Goal: Information Seeking & Learning: Learn about a topic

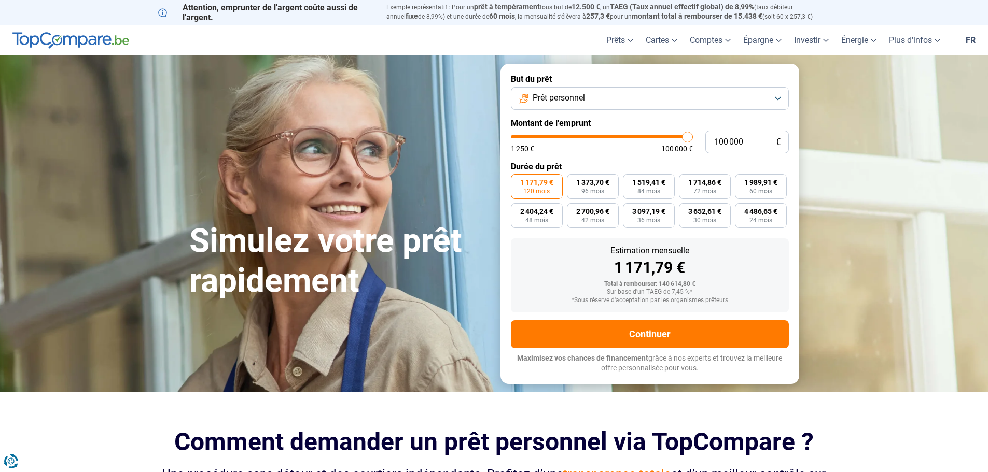
type input "99 000"
type input "99000"
type input "98 500"
type input "98500"
type input "97 750"
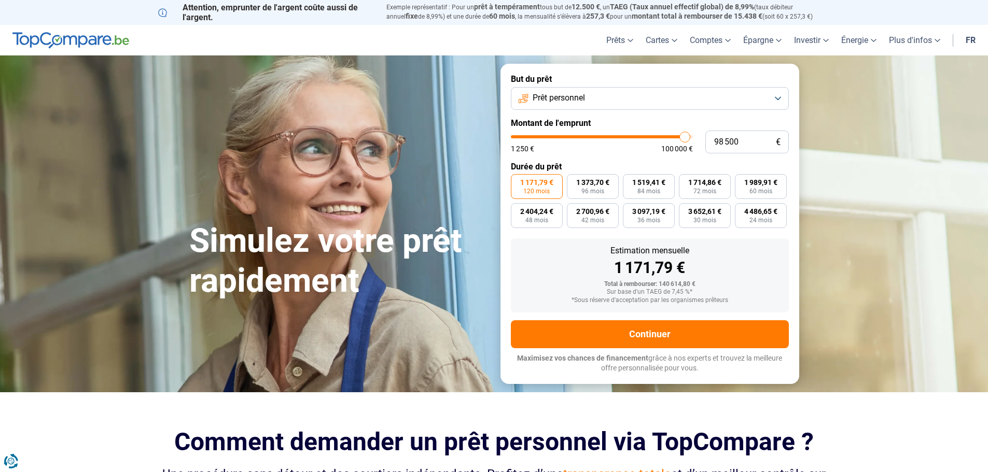
type input "97750"
type input "96 500"
type input "96500"
type input "95 750"
type input "95750"
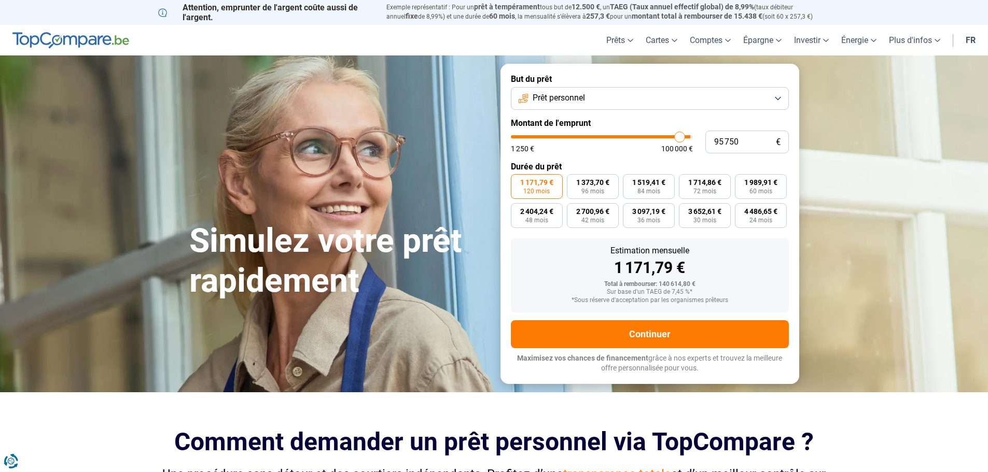
type input "94 250"
type input "94250"
type input "92 750"
type input "92750"
type input "91 250"
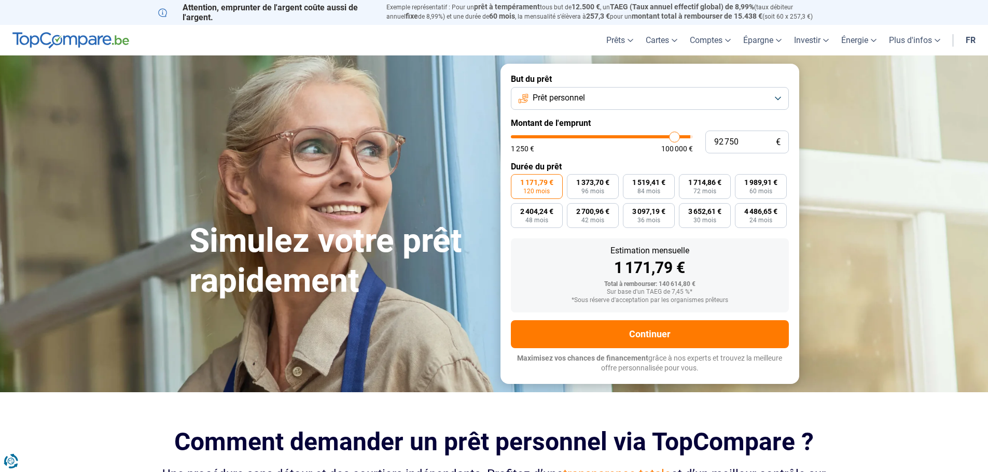
type input "91250"
type input "89 750"
type input "89750"
type input "88 250"
type input "88250"
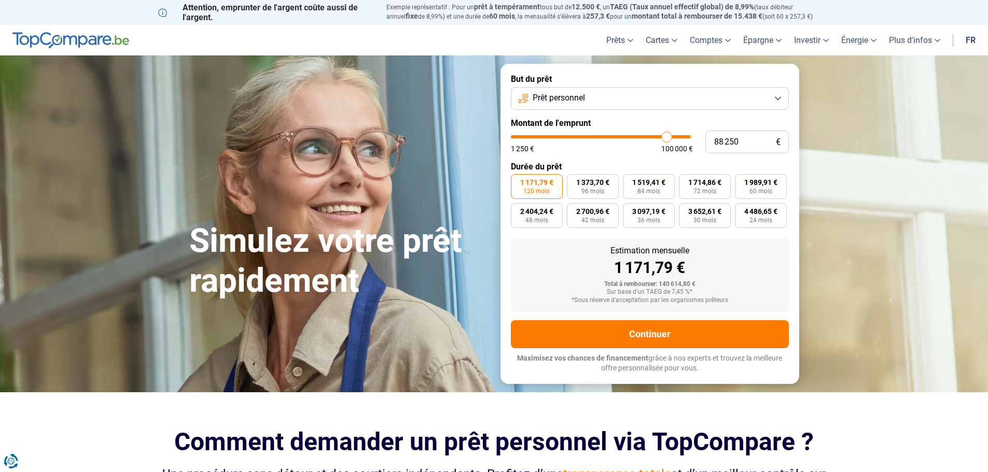
type input "86 000"
type input "86000"
type input "85 000"
type input "85000"
type input "84 000"
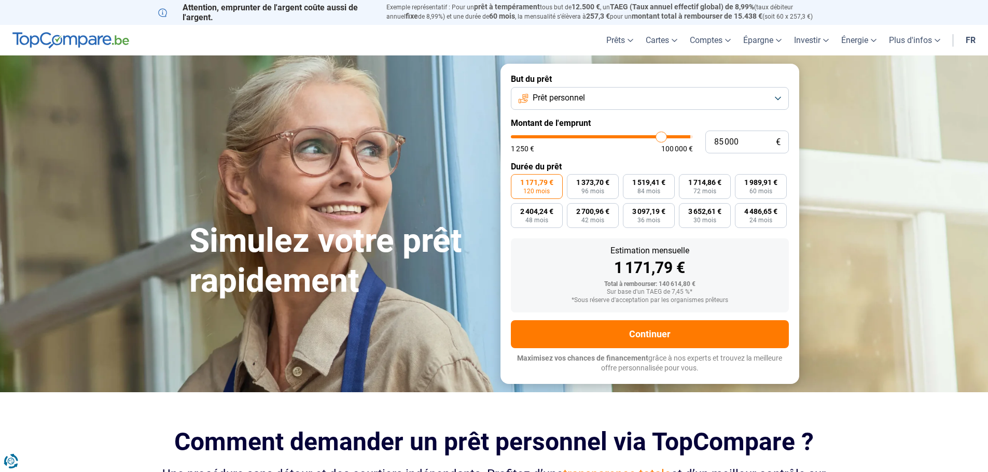
type input "84000"
type input "82 750"
type input "82750"
type input "82 250"
type input "82250"
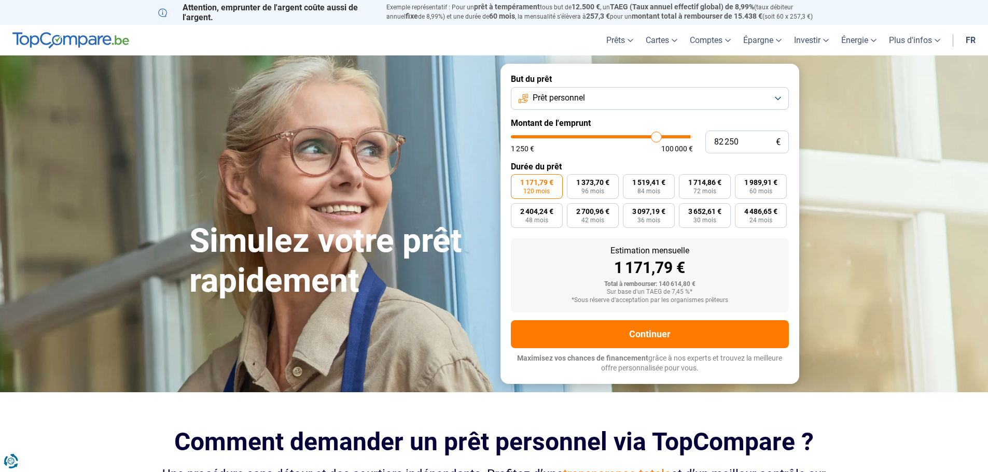
type input "81 500"
type input "81500"
type input "80 250"
type input "80250"
type input "78 750"
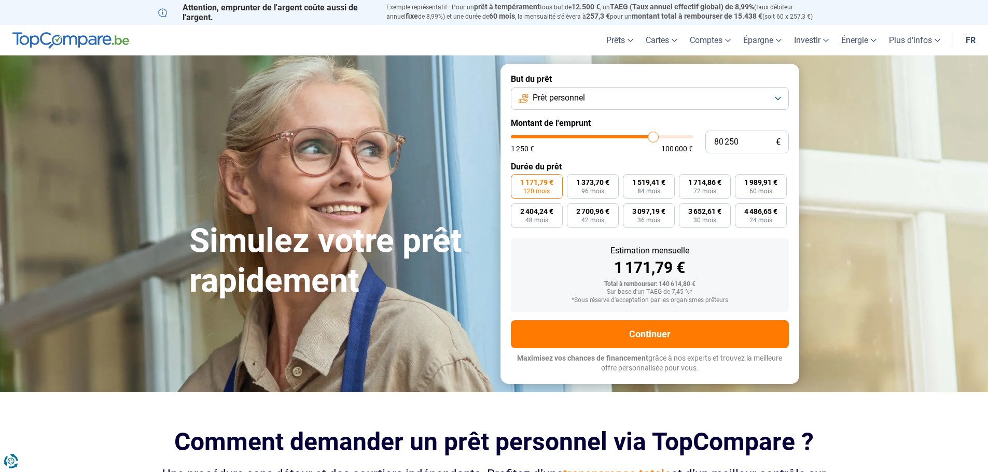
type input "78750"
type input "76 500"
type input "76500"
type input "75 000"
type input "75000"
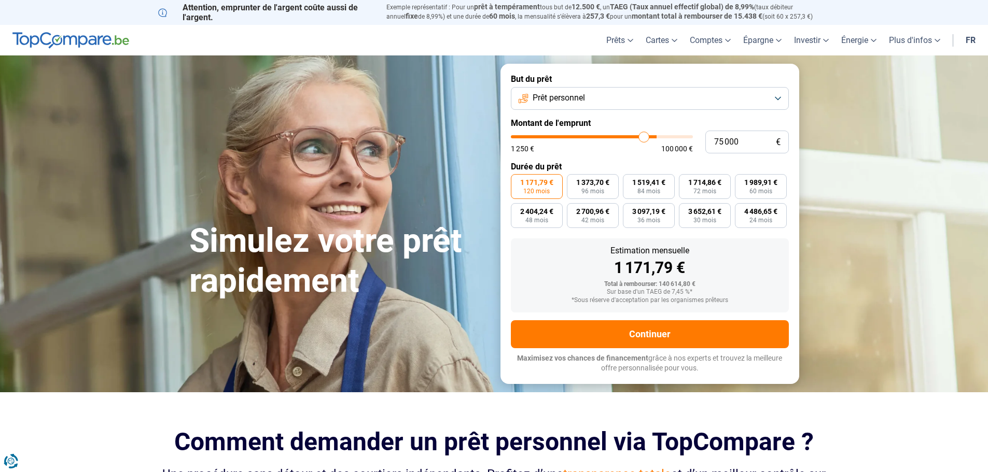
type input "73 500"
type input "73500"
type input "71 750"
type input "71750"
type input "70 500"
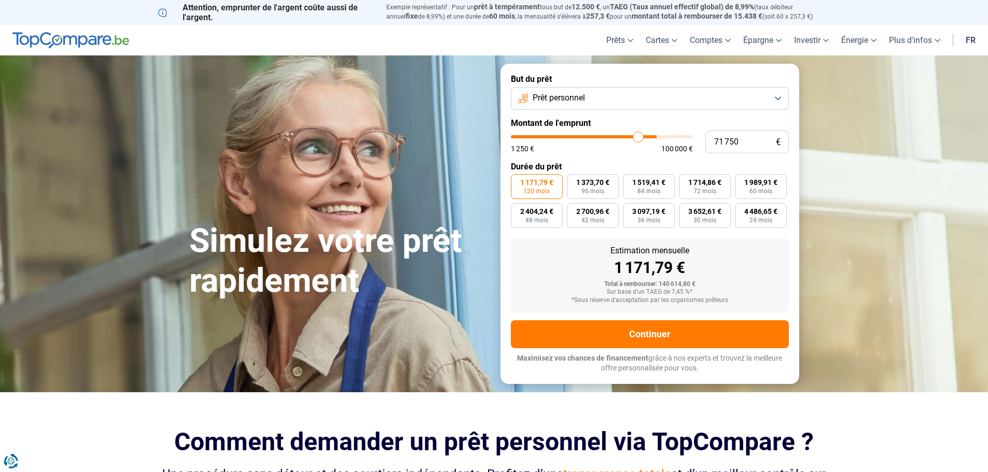
type input "70500"
type input "69 000"
type input "69000"
type input "67 500"
type input "67500"
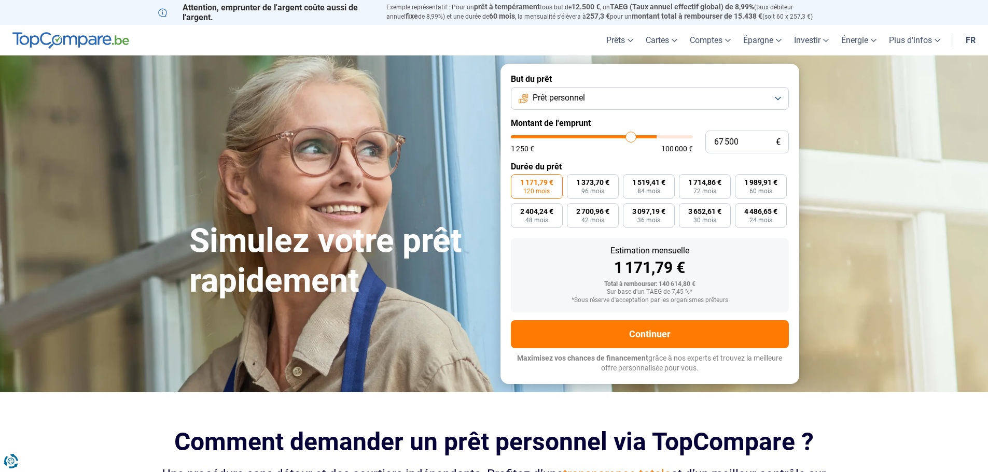
type input "66 250"
type input "66250"
type input "64 750"
type input "64750"
type input "63 500"
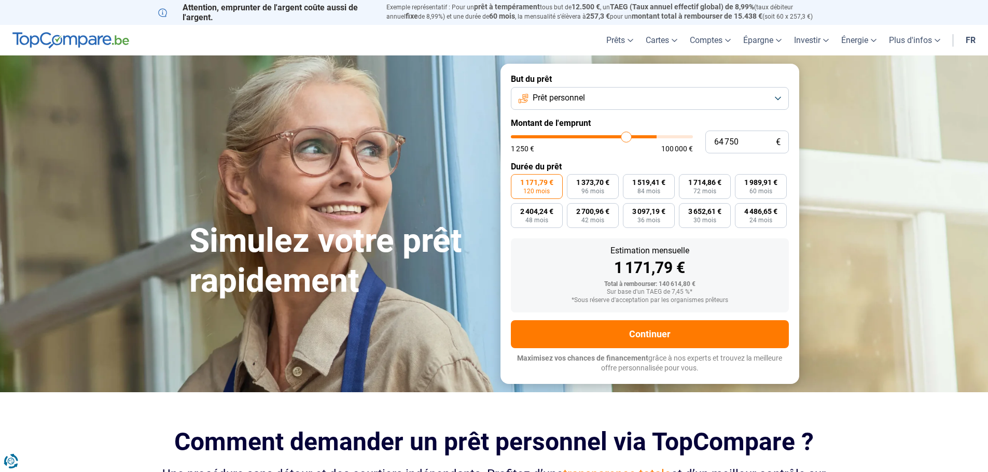
type input "63500"
type input "62 250"
type input "62250"
type input "62 000"
type input "62000"
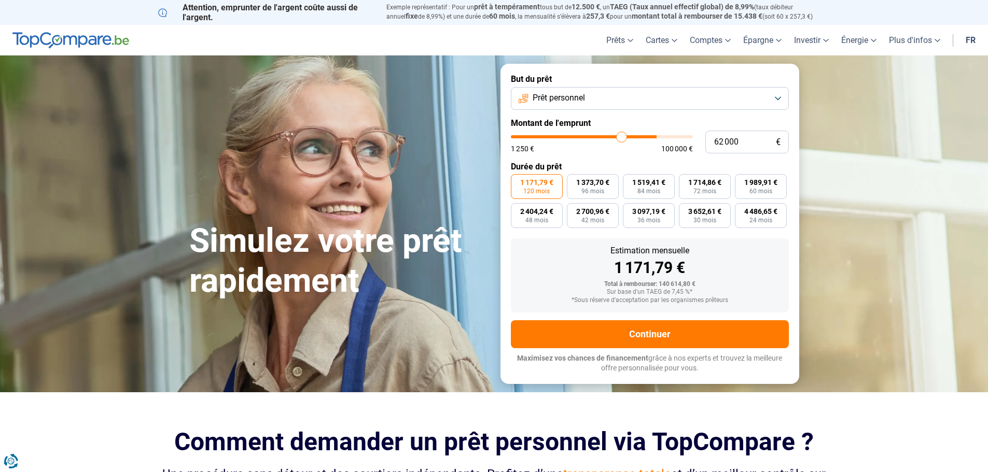
type input "61 750"
type input "61750"
type input "61 000"
type input "61000"
type input "60 750"
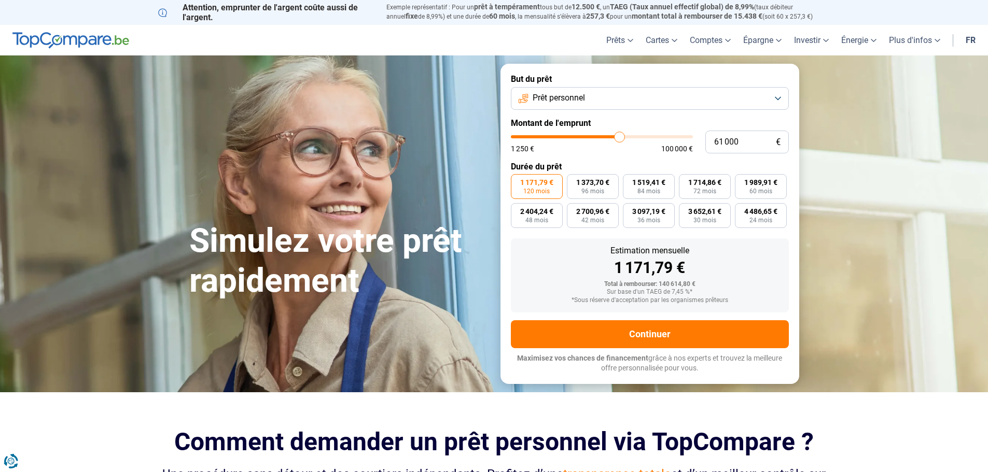
type input "60750"
type input "60 250"
type input "60250"
type input "59 250"
type input "59250"
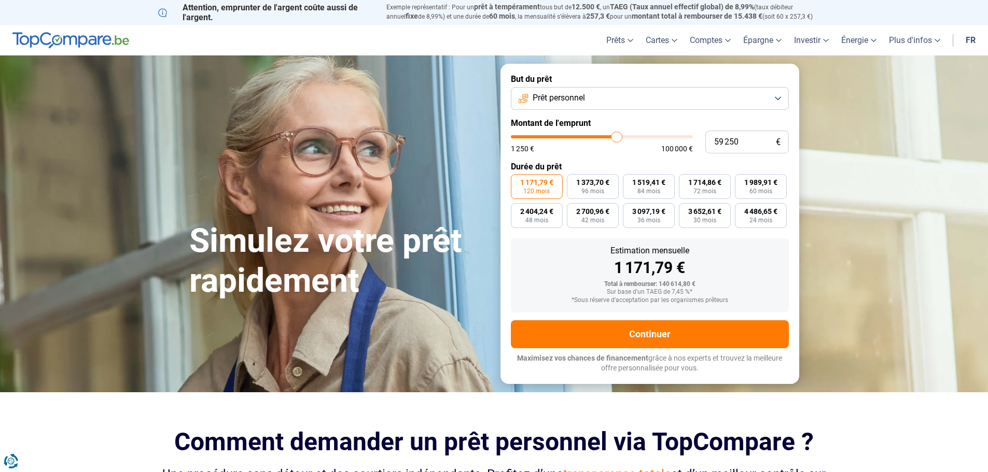
type input "59 000"
type input "59000"
type input "58 750"
type input "58750"
type input "58 000"
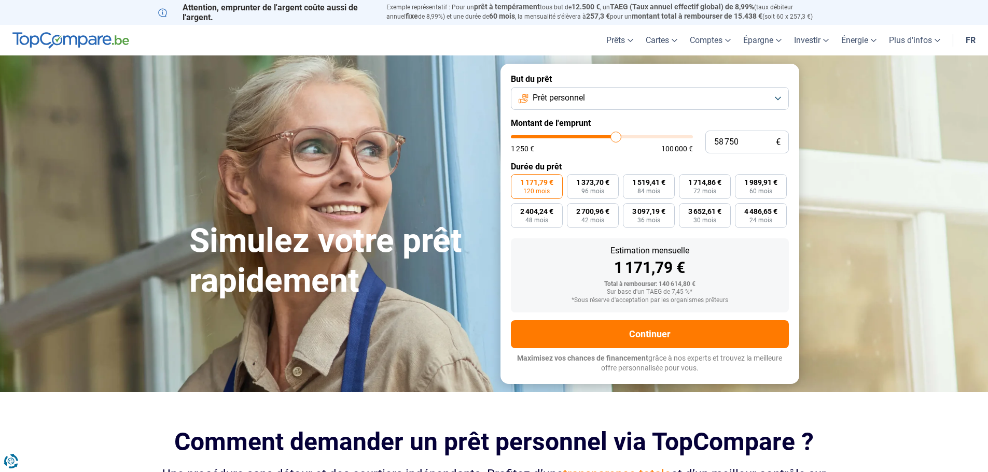
type input "58000"
type input "57 500"
type input "57500"
type input "57 250"
type input "57250"
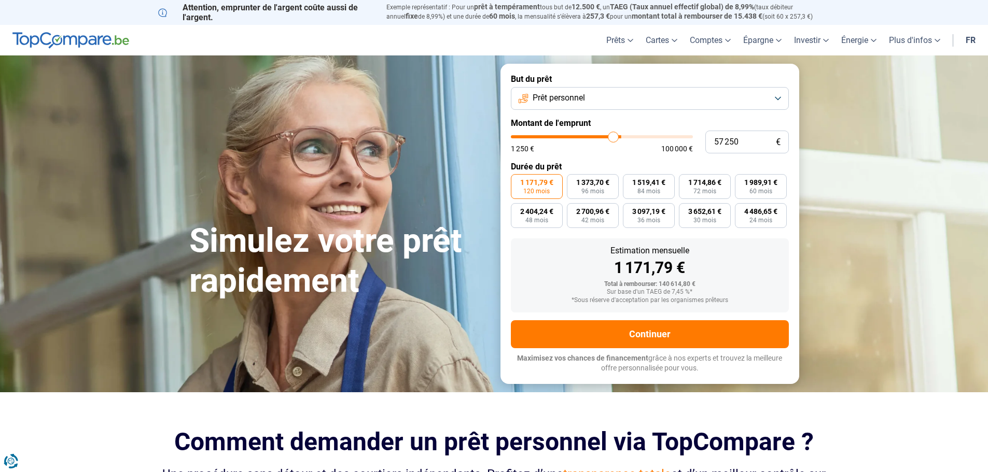
type input "56 500"
type input "56500"
type input "56 250"
type input "56250"
type input "56 000"
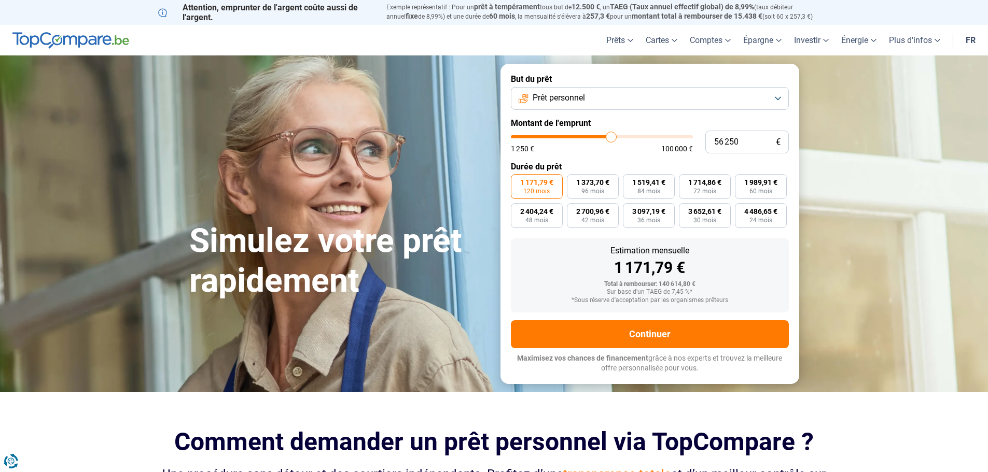
type input "56000"
type input "55 750"
type input "55750"
type input "55 500"
type input "55500"
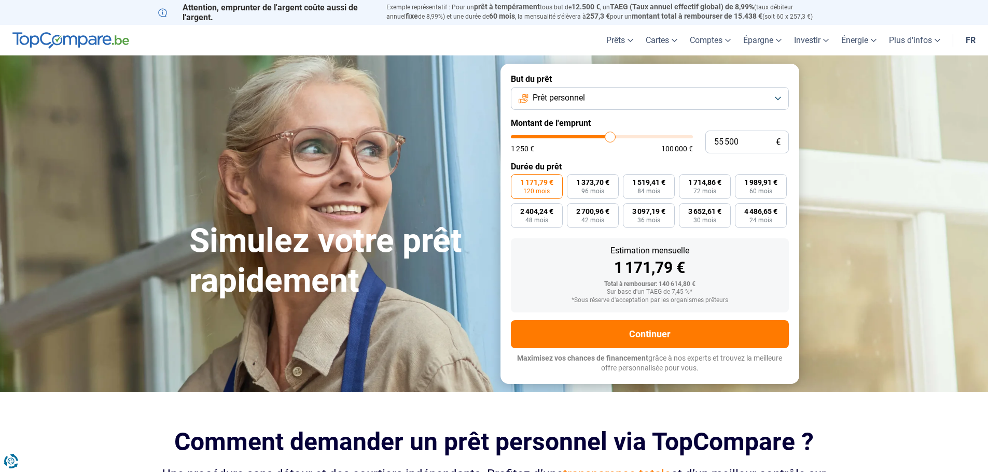
type input "54 750"
type input "54750"
type input "54 500"
type input "54500"
type input "54 250"
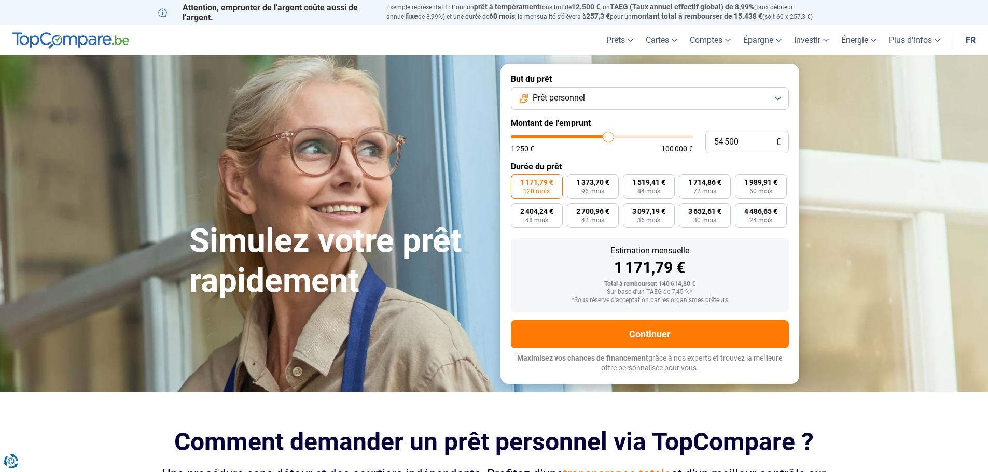
type input "54250"
type input "54 000"
type input "54000"
type input "53 500"
type input "53500"
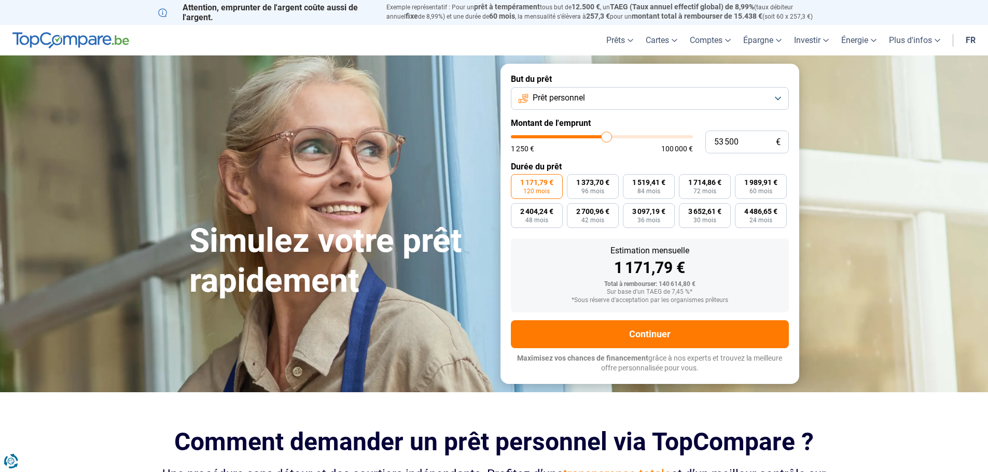
type input "53 250"
type input "53250"
type input "53 000"
type input "53000"
type input "52 750"
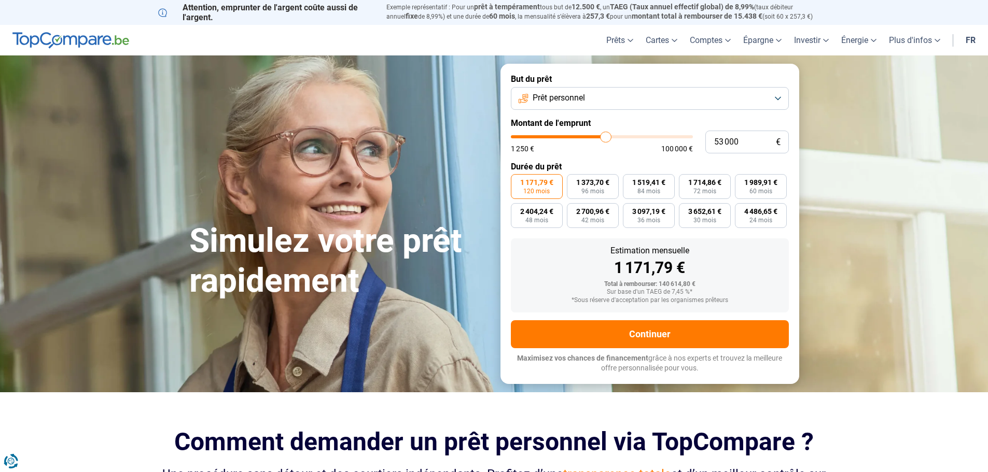
type input "52750"
type input "52 500"
type input "52500"
type input "52 000"
type input "52000"
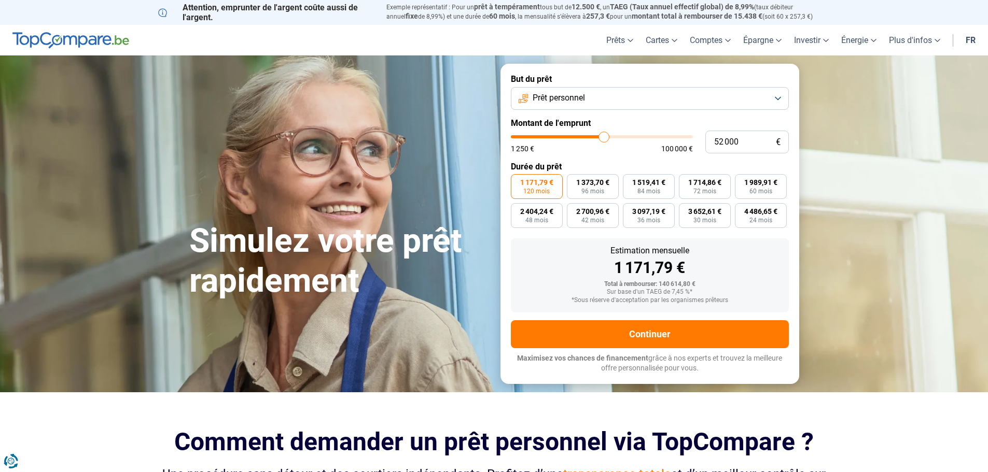
type input "51 750"
type input "51750"
type input "51 500"
type input "51500"
type input "51 250"
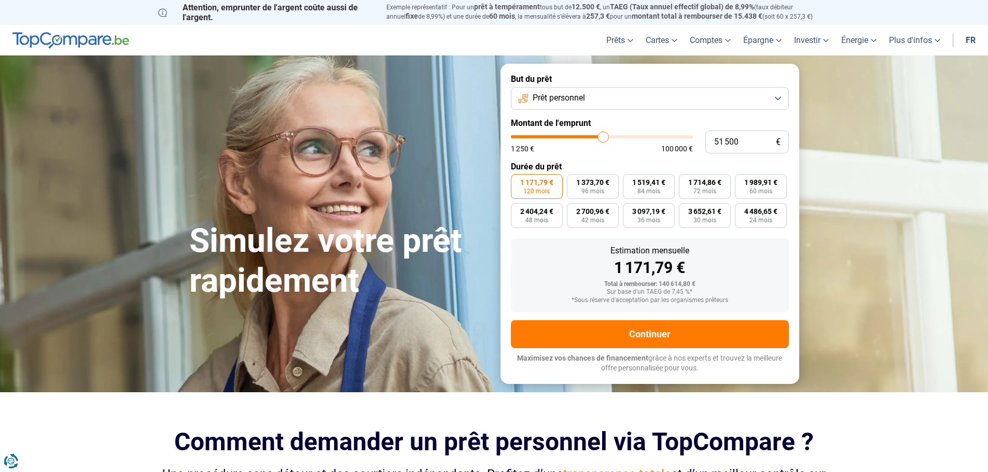
type input "51250"
type input "51 000"
type input "51000"
type input "50 500"
type input "50500"
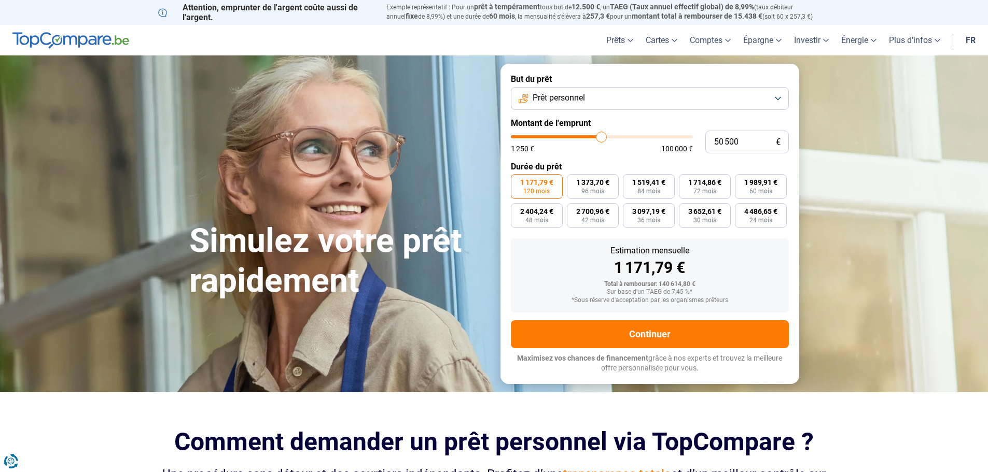
type input "50 250"
type input "50250"
type input "50 000"
type input "50000"
type input "49 750"
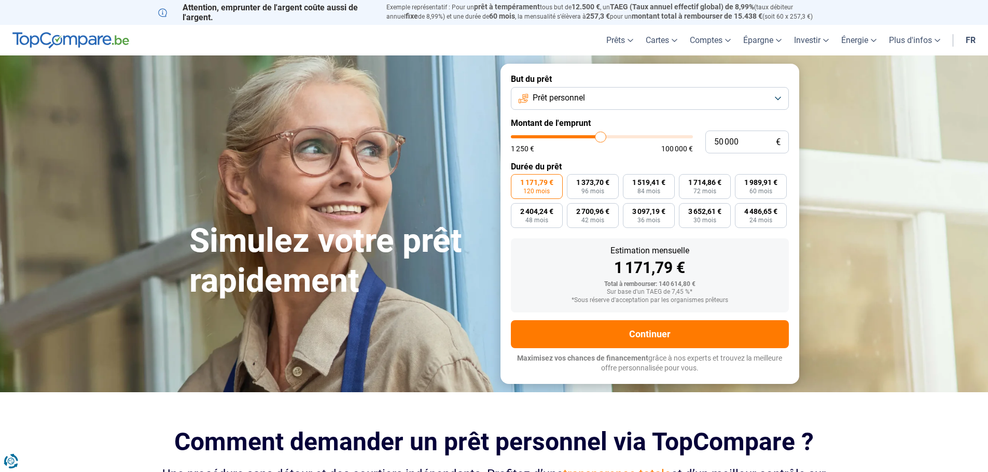
type input "49750"
type input "49 500"
type input "49500"
type input "49 000"
type input "49000"
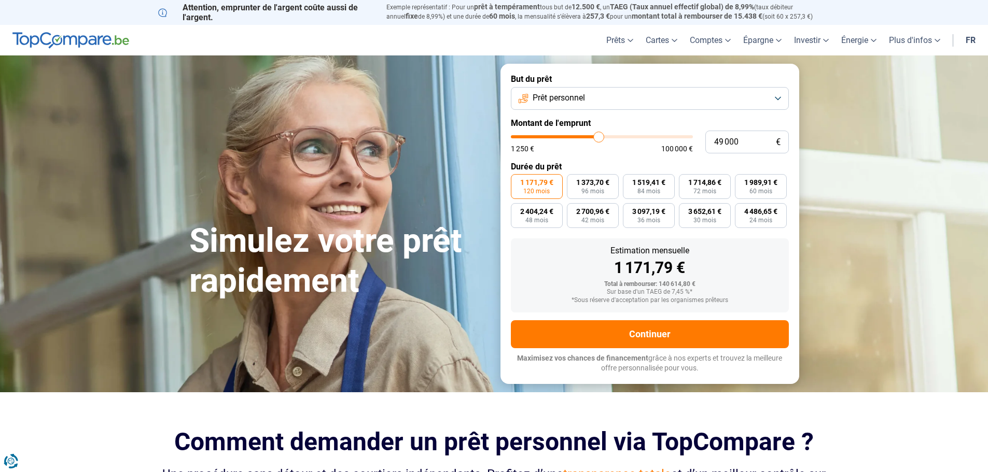
type input "48 750"
type input "48750"
type input "49 000"
type input "49000"
type input "49 500"
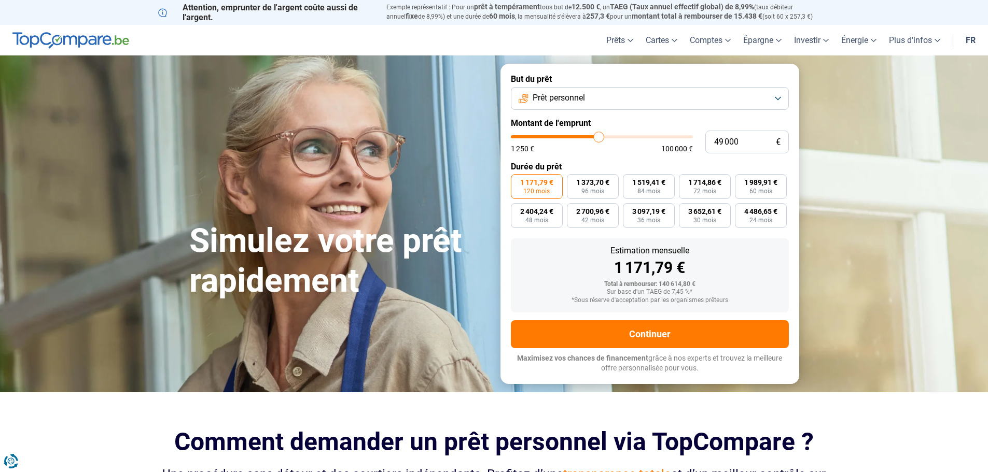
type input "49500"
type input "50 000"
type input "50000"
type input "50 250"
type input "50250"
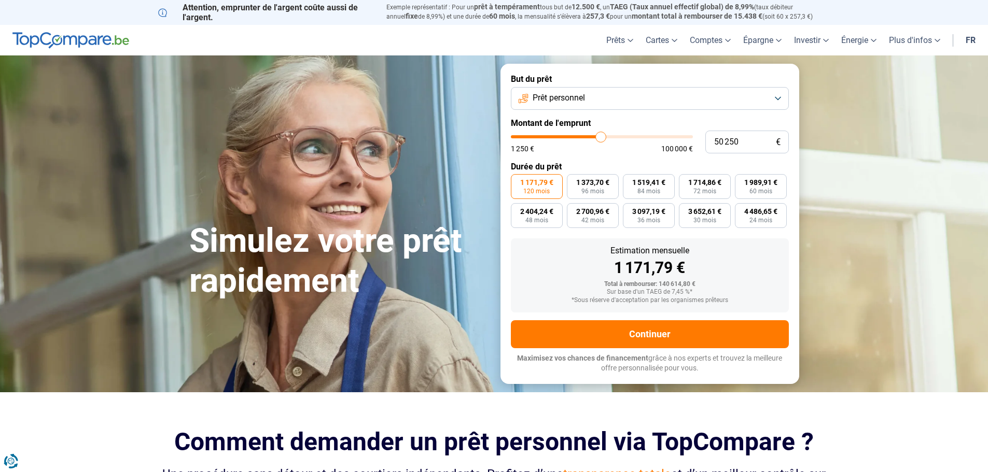
type input "50 500"
type input "50500"
type input "50 250"
type input "50250"
type input "50 000"
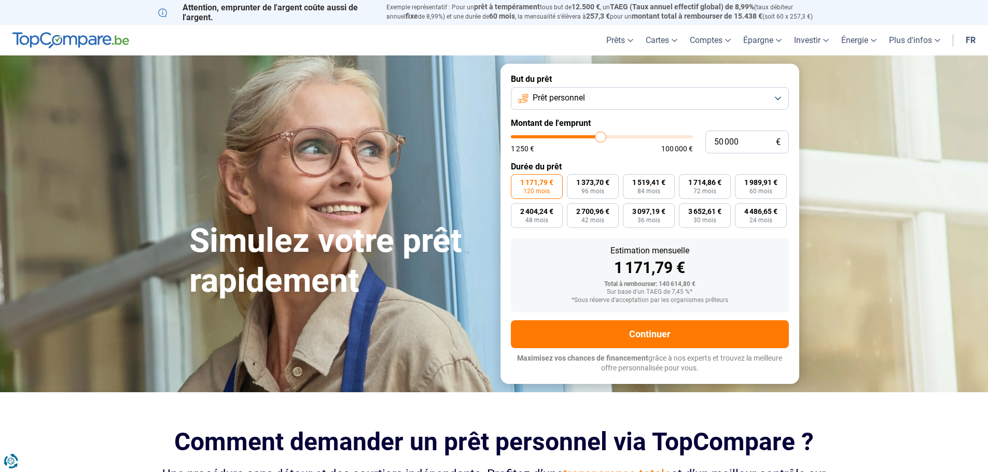
drag, startPoint x: 686, startPoint y: 137, endPoint x: 601, endPoint y: 139, distance: 85.1
type input "50000"
click at [601, 138] on input "range" at bounding box center [602, 136] width 182 height 3
type input "49 500"
type input "49500"
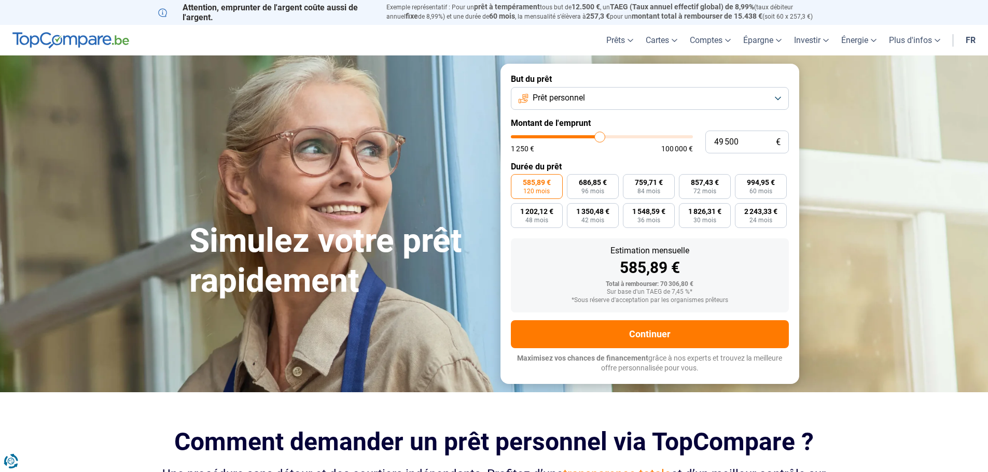
type input "50 000"
type input "50000"
type input "51 750"
type input "51750"
type input "53 500"
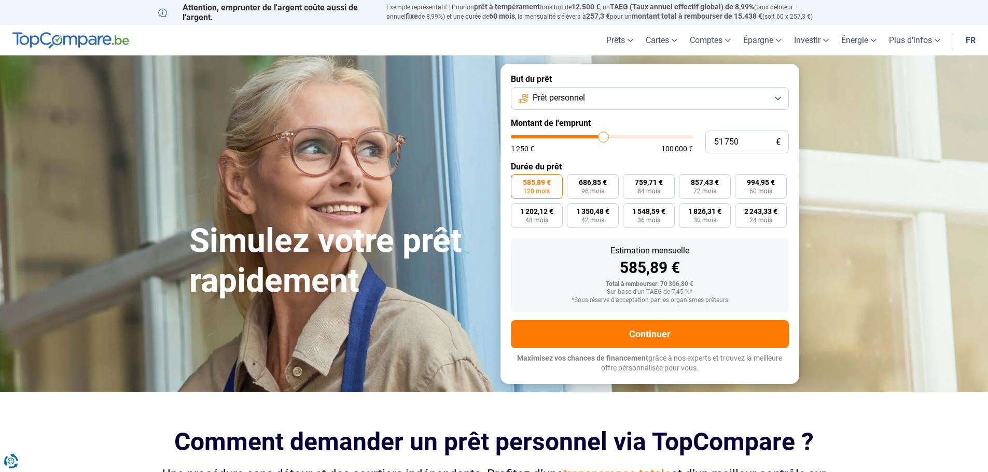
type input "53500"
type input "57 500"
type input "57500"
type input "61 500"
type input "61500"
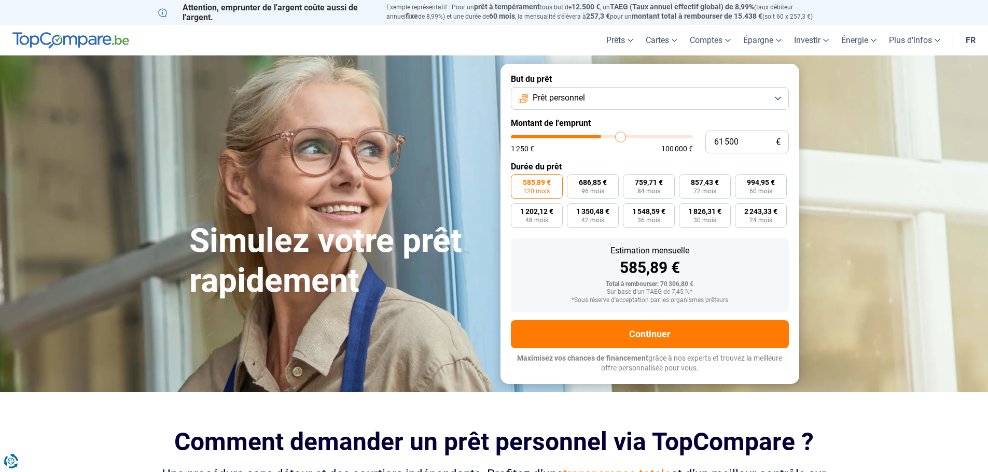
type input "65 750"
type input "65750"
type input "73 250"
type input "73250"
type input "81 250"
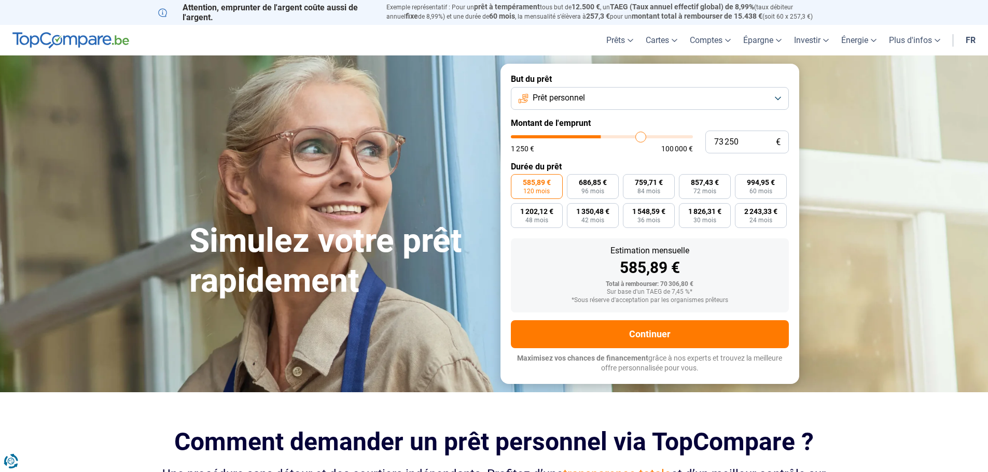
type input "81250"
type input "87 250"
type input "87250"
type input "94 500"
type input "94500"
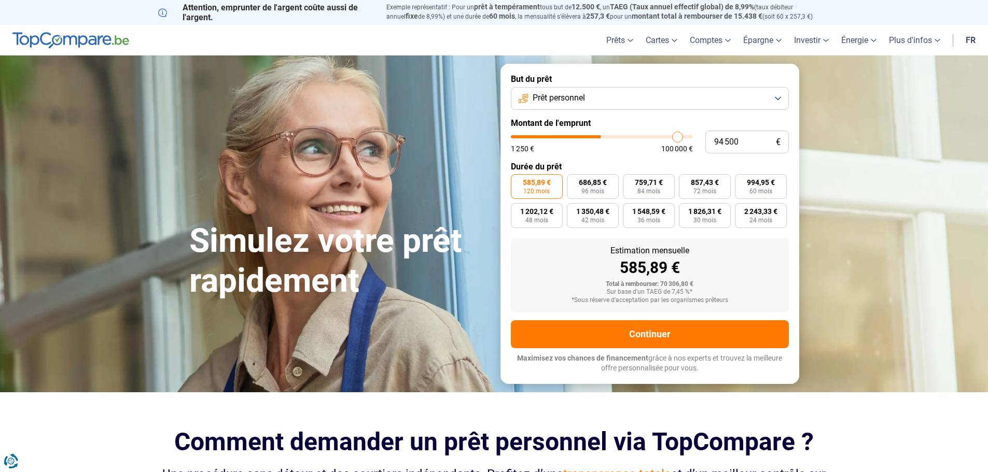
type input "100 000"
drag, startPoint x: 600, startPoint y: 135, endPoint x: 747, endPoint y: 141, distance: 147.9
type input "100000"
click at [693, 138] on input "range" at bounding box center [602, 136] width 182 height 3
type input "7 750"
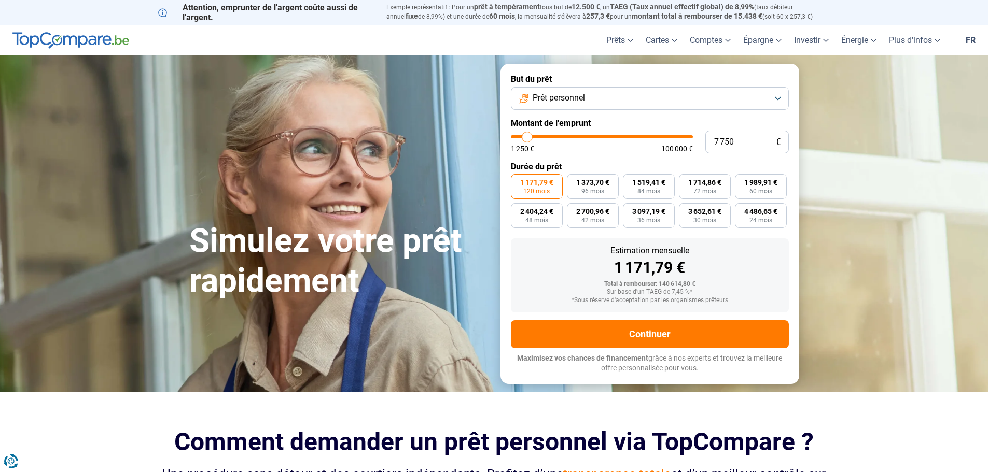
type input "7750"
click at [527, 137] on input "range" at bounding box center [602, 136] width 182 height 3
radio input "true"
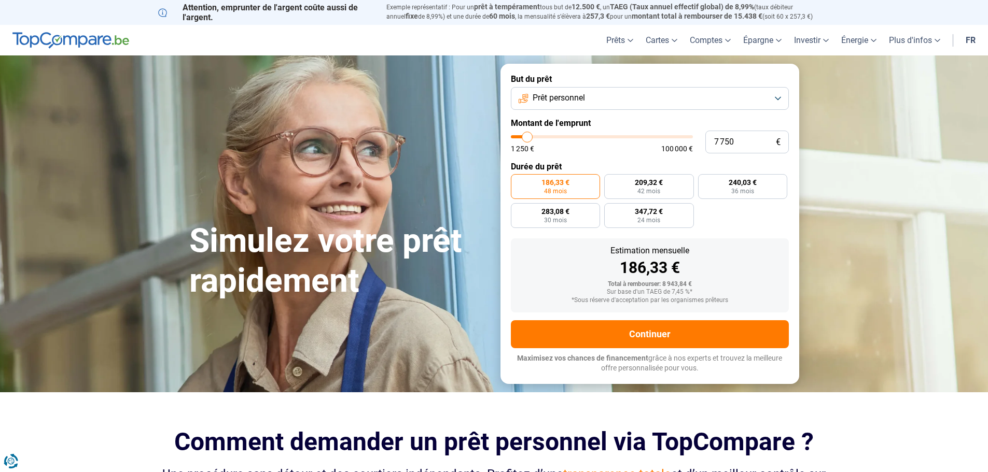
type input "8 000"
type input "8000"
type input "8 250"
type input "8250"
type input "8 500"
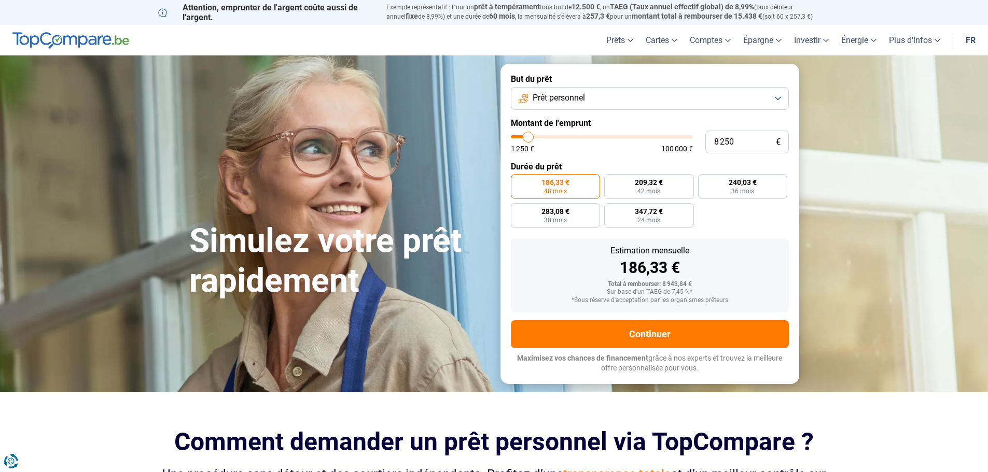
type input "8500"
type input "9 000"
type input "9000"
type input "9 500"
type input "9500"
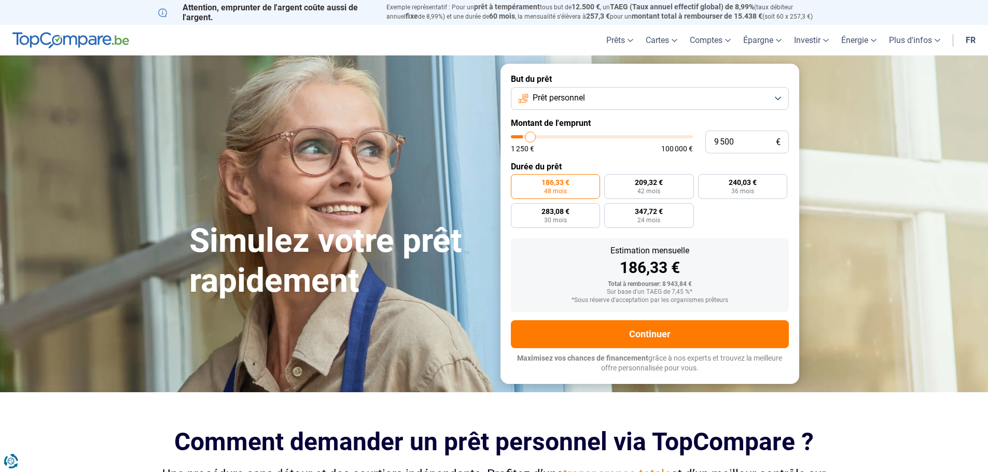
type input "9 750"
type input "9750"
type input "10 000"
type input "10000"
click at [532, 138] on input "range" at bounding box center [602, 136] width 182 height 3
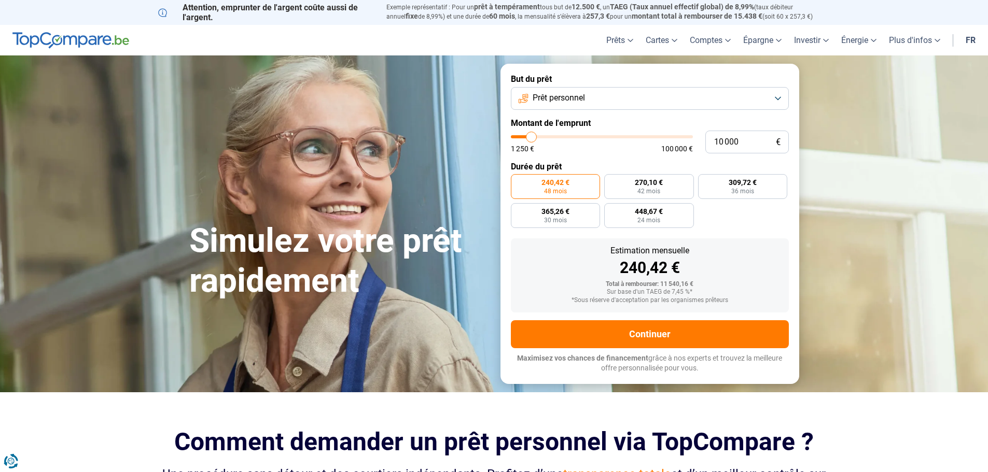
type input "10 500"
type input "10500"
type input "11 000"
type input "11000"
type input "11 250"
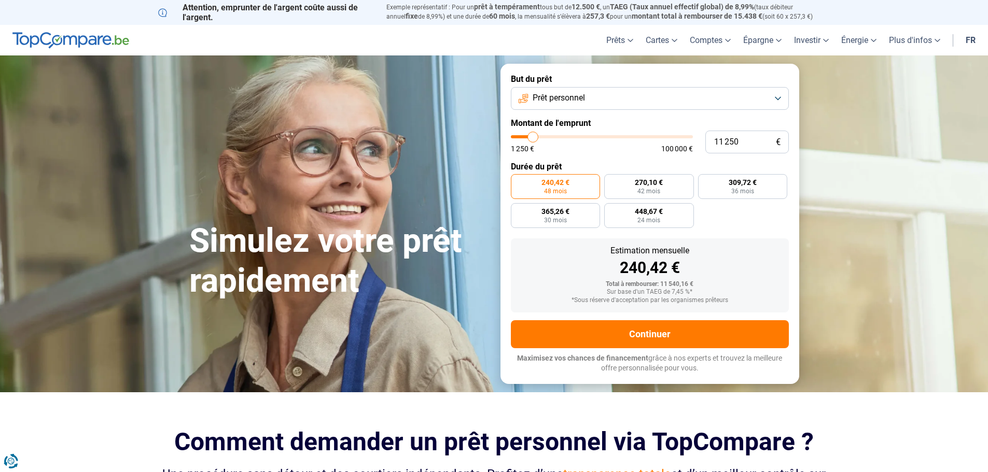
type input "11250"
type input "11 500"
type input "11500"
type input "11 750"
type input "11750"
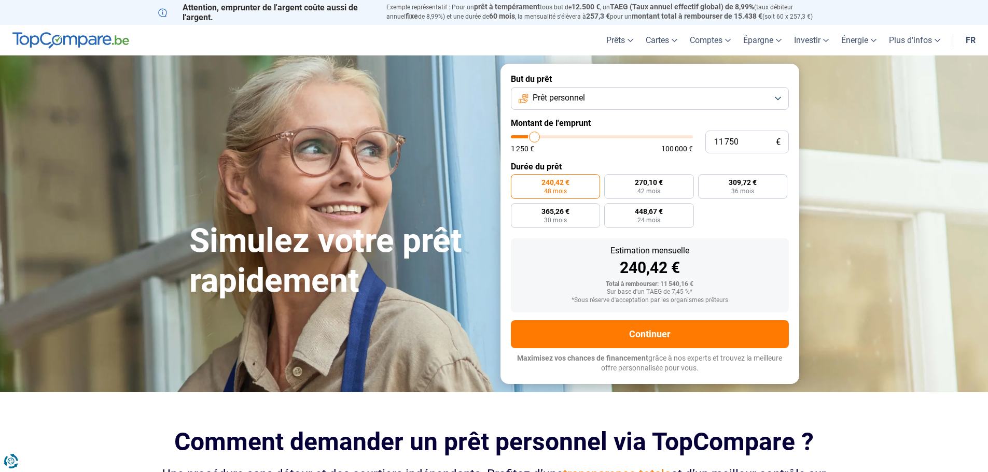
type input "12 000"
type input "12000"
type input "12 500"
drag, startPoint x: 533, startPoint y: 136, endPoint x: 541, endPoint y: 139, distance: 8.9
click at [541, 138] on input "range" at bounding box center [602, 136] width 182 height 3
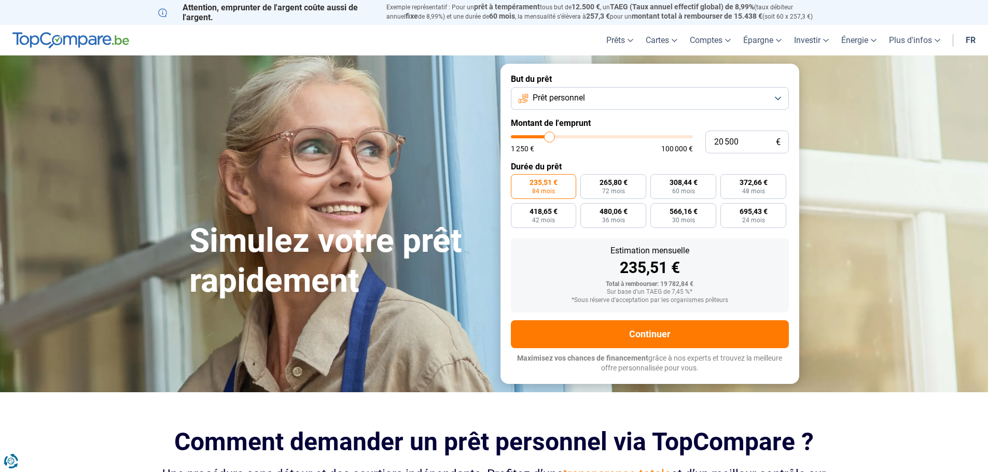
drag, startPoint x: 543, startPoint y: 137, endPoint x: 550, endPoint y: 138, distance: 6.8
click at [550, 138] on input "range" at bounding box center [602, 136] width 182 height 3
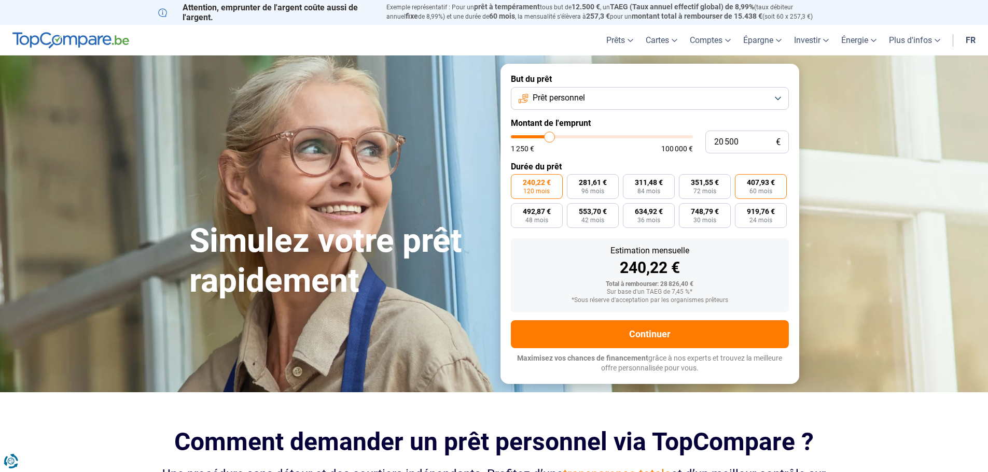
click at [753, 189] on span "60 mois" at bounding box center [760, 191] width 23 height 6
click at [742, 181] on input "407,93 € 60 mois" at bounding box center [738, 177] width 7 height 7
click at [661, 101] on button "Prêt personnel" at bounding box center [650, 98] width 278 height 23
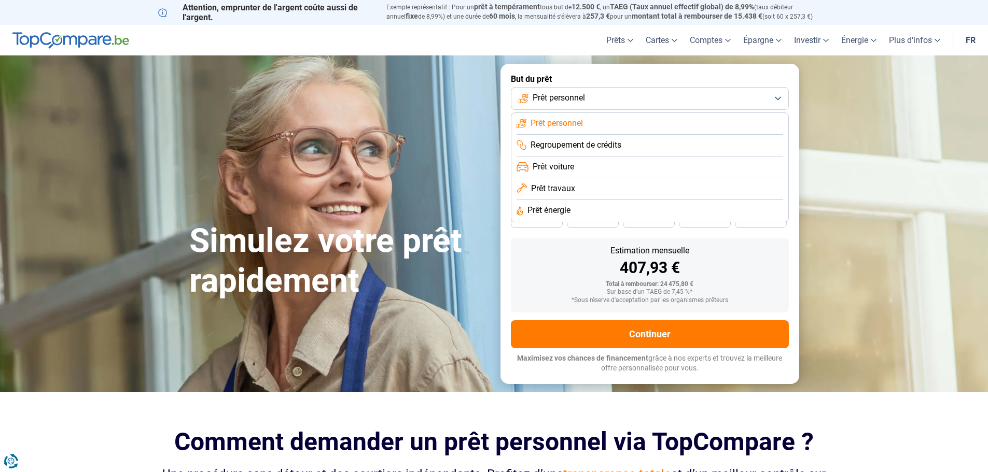
click at [566, 166] on span "Prêt voiture" at bounding box center [553, 166] width 41 height 11
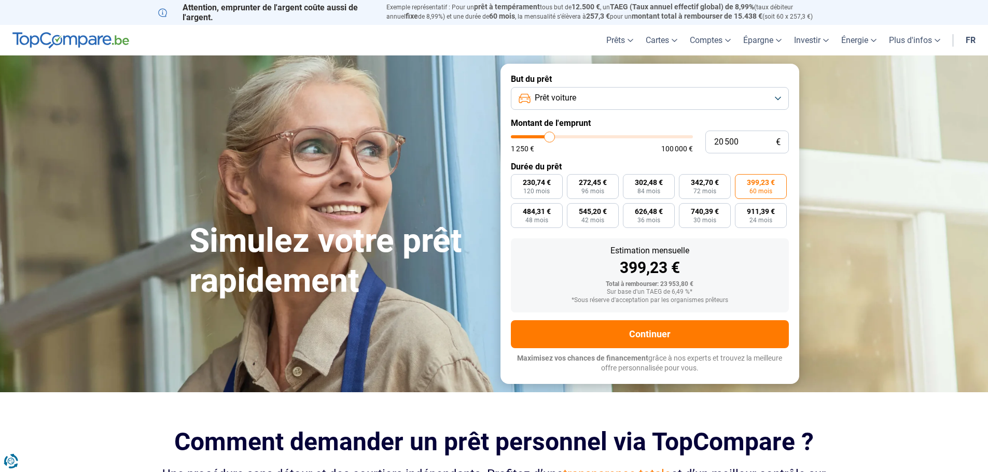
click at [637, 100] on button "Prêt voiture" at bounding box center [650, 98] width 278 height 23
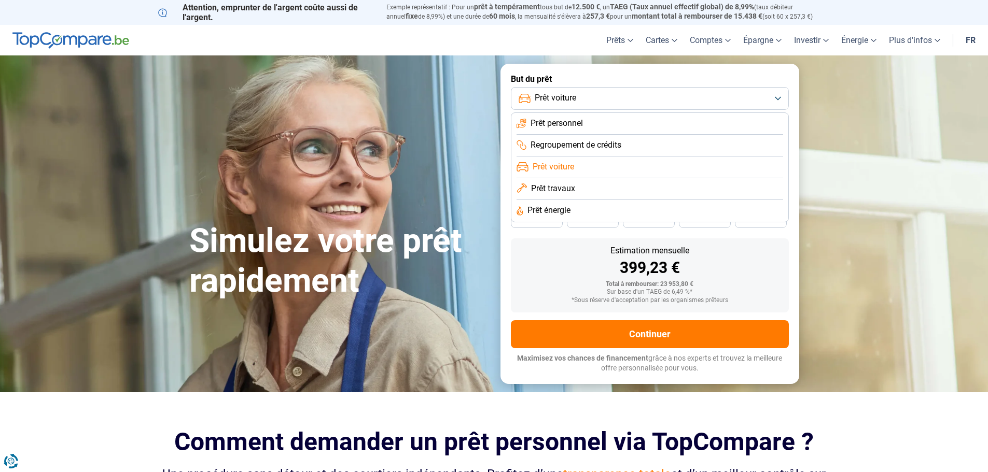
click at [588, 191] on li "Prêt travaux" at bounding box center [650, 189] width 267 height 22
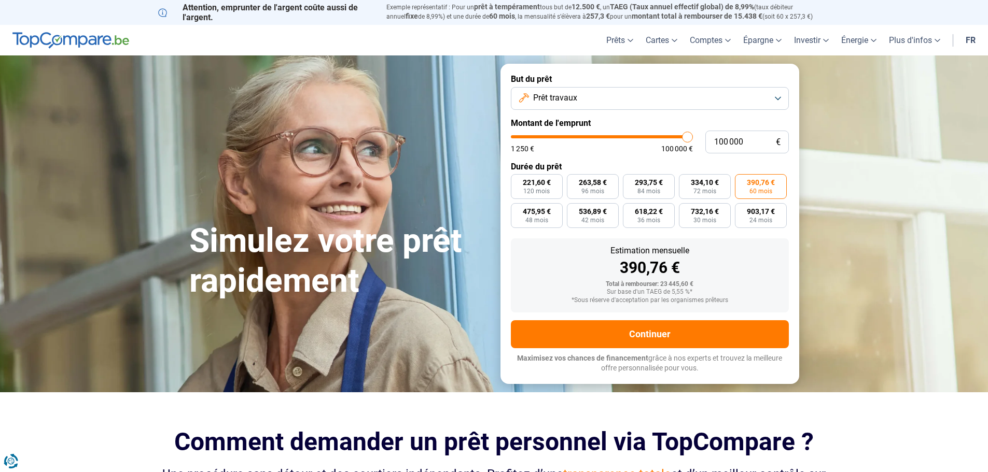
drag, startPoint x: 551, startPoint y: 139, endPoint x: 694, endPoint y: 140, distance: 143.7
click at [693, 138] on input "range" at bounding box center [602, 136] width 182 height 3
